Goal: Information Seeking & Learning: Find specific fact

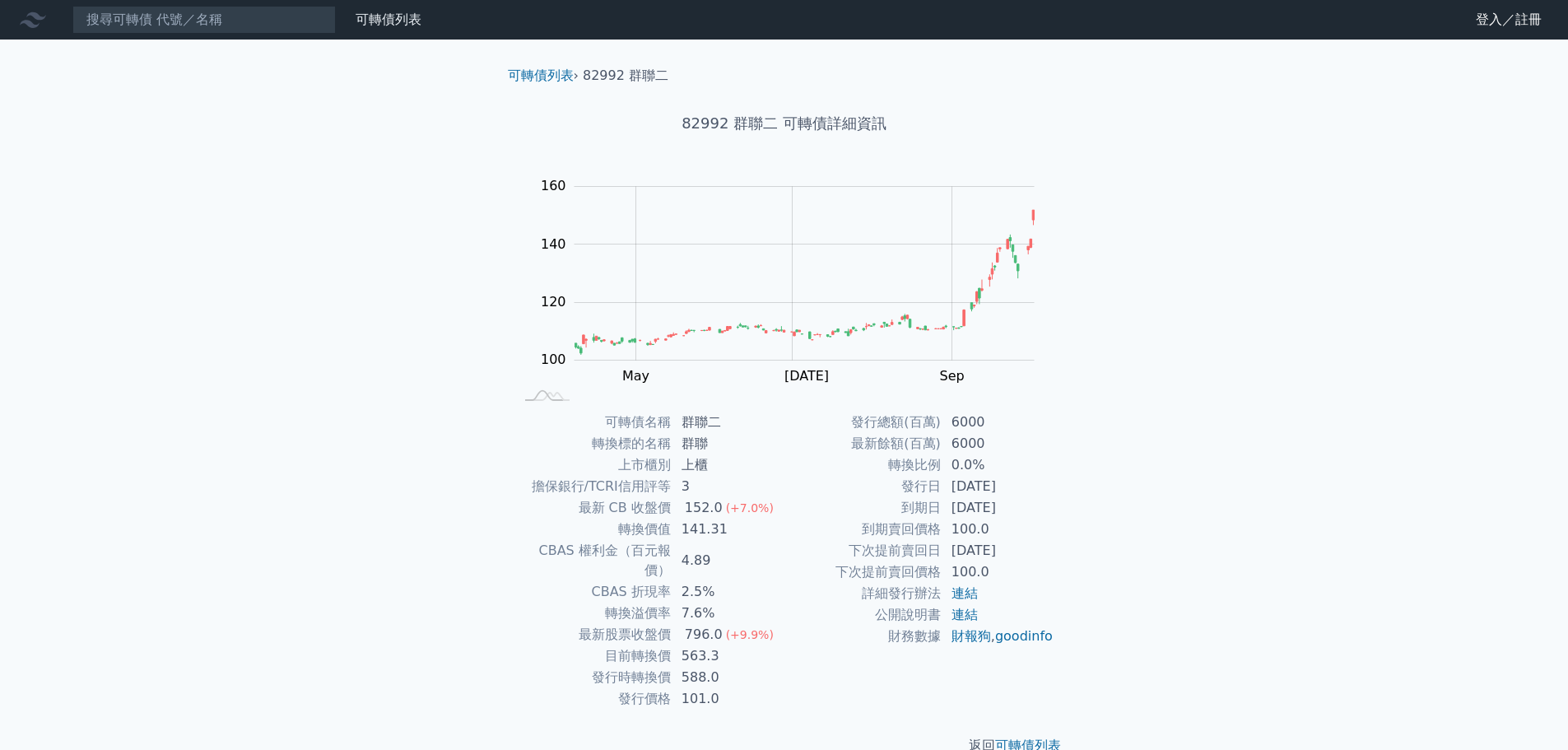
scroll to position [12, 0]
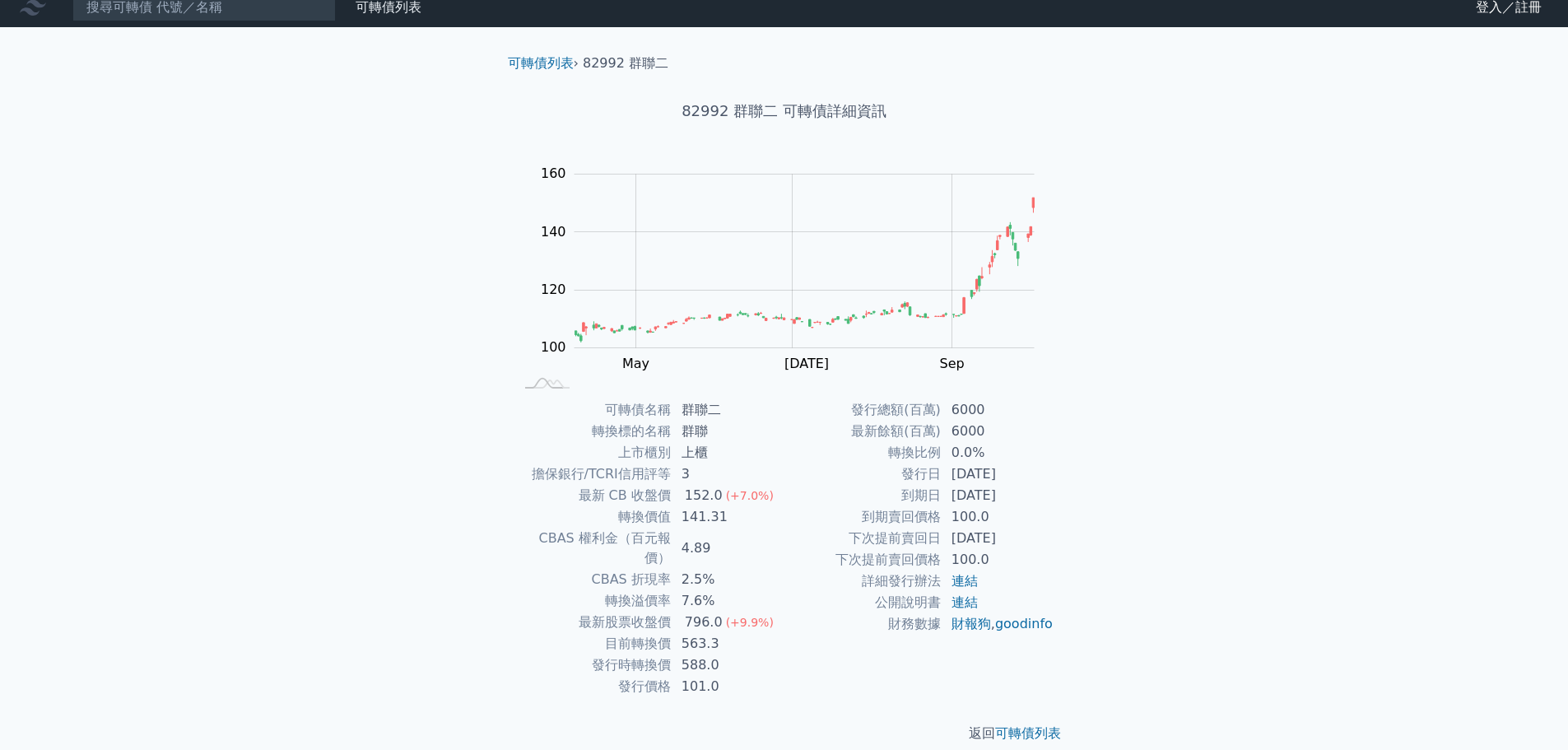
drag, startPoint x: 682, startPoint y: 627, endPoint x: 724, endPoint y: 619, distance: 42.8
click at [724, 633] on td "563.3" at bounding box center [728, 644] width 113 height 21
click at [771, 451] on td "上櫃" at bounding box center [728, 453] width 113 height 21
drag, startPoint x: 680, startPoint y: 579, endPoint x: 704, endPoint y: 581, distance: 24.1
click at [704, 590] on td "7.6%" at bounding box center [728, 601] width 113 height 21
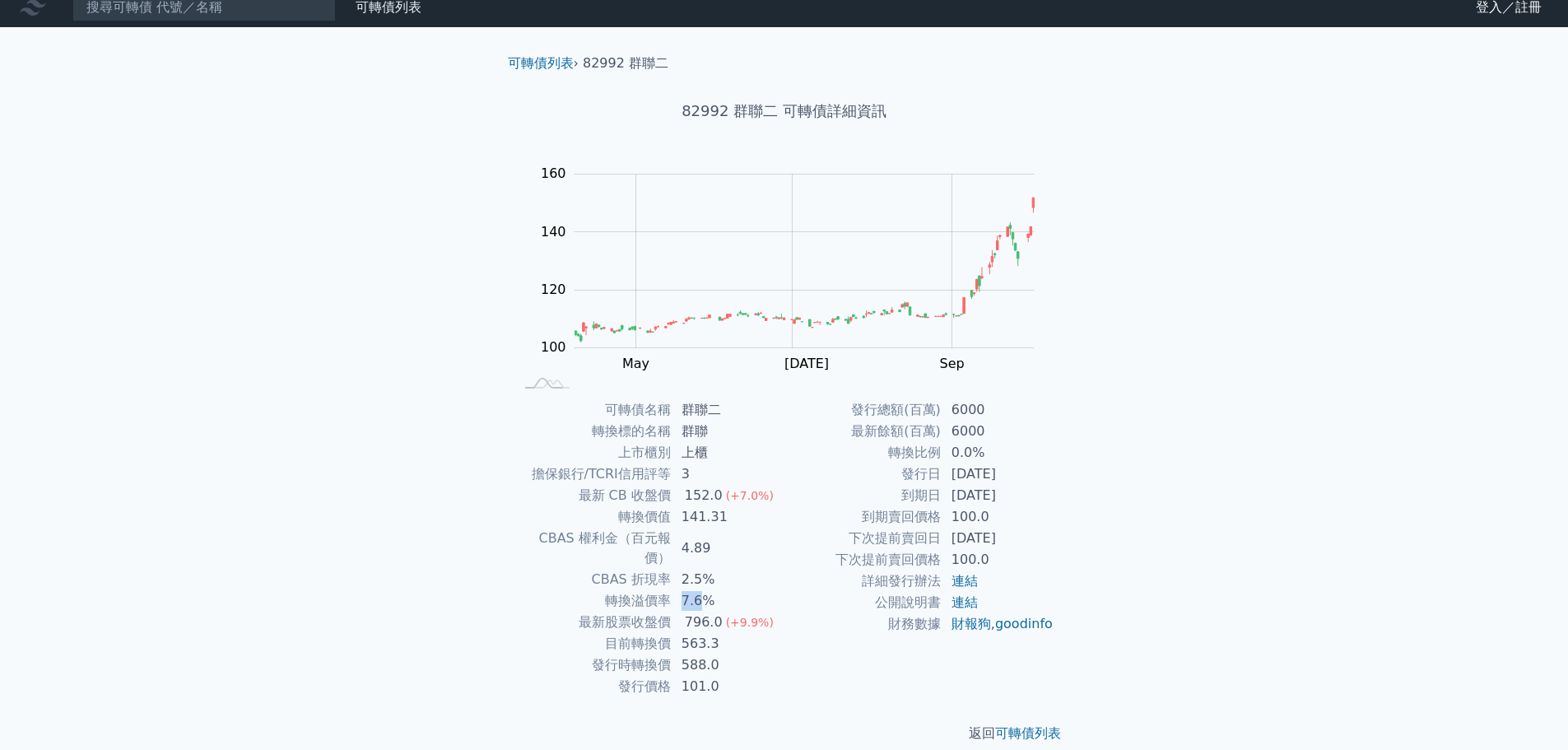
click at [763, 633] on td "563.3" at bounding box center [728, 644] width 113 height 21
